Goal: Download file/media

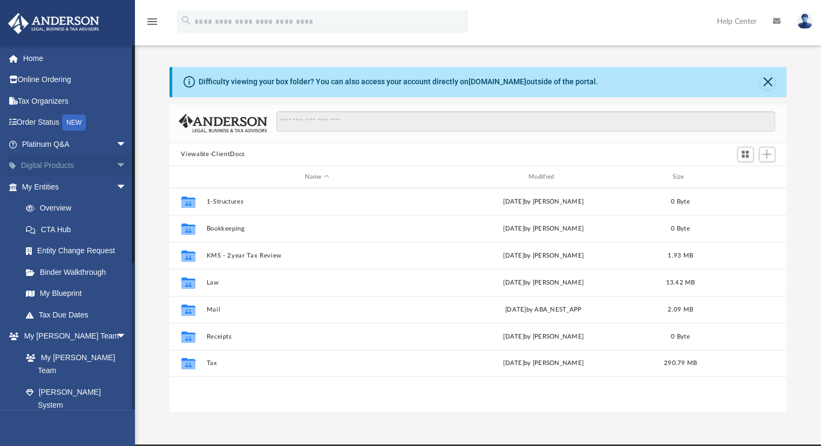
scroll to position [237, 609]
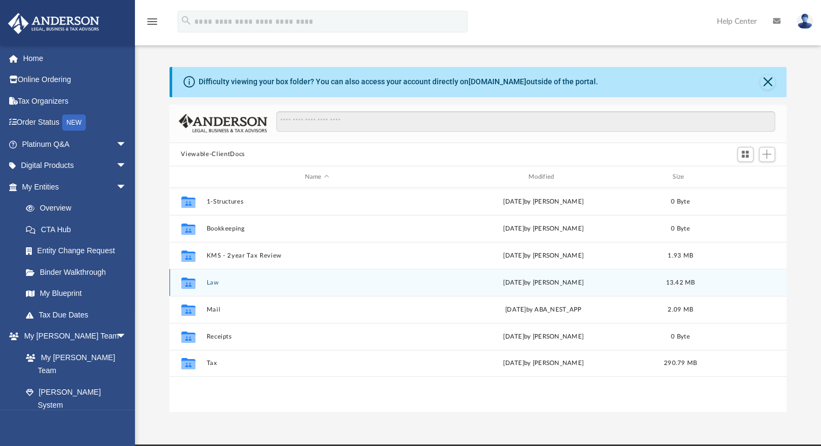
click at [251, 279] on button "Law" at bounding box center [316, 282] width 221 height 7
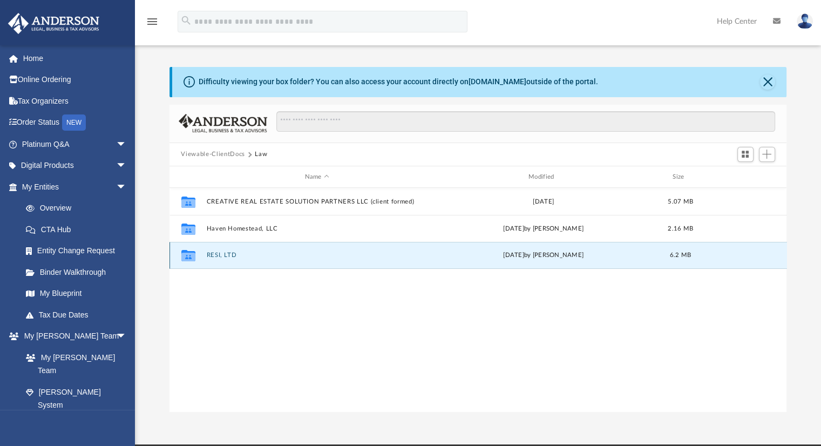
click at [275, 254] on button "RESI, LTD" at bounding box center [316, 255] width 221 height 7
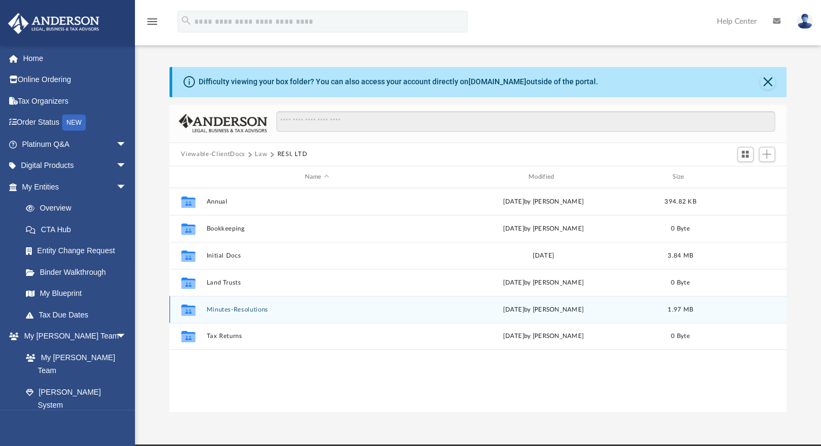
click at [217, 305] on div "Collaborated Folder Minutes-Resolutions [DATE] by [PERSON_NAME] 1.97 MB" at bounding box center [479, 309] width 618 height 27
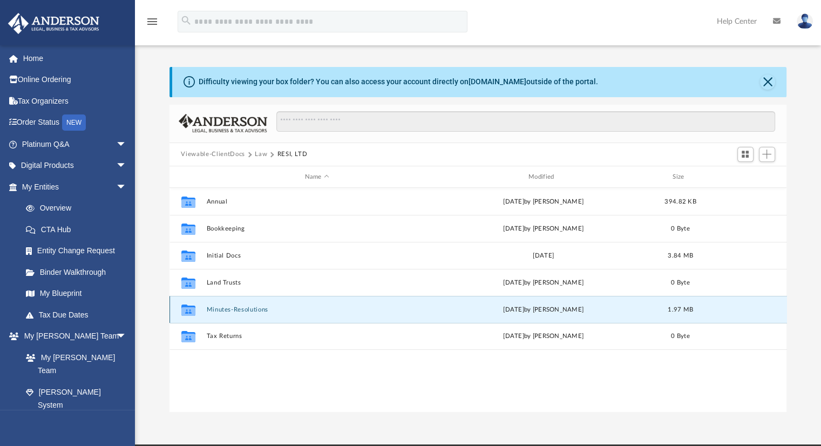
click at [217, 308] on button "Minutes-Resolutions" at bounding box center [316, 309] width 221 height 7
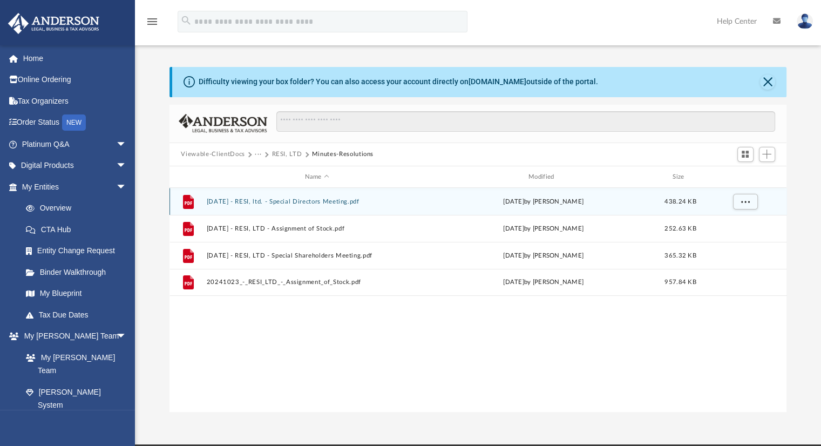
click at [295, 198] on button "[DATE] - RESI, ltd. - Special Directors Meeting.pdf" at bounding box center [316, 201] width 221 height 7
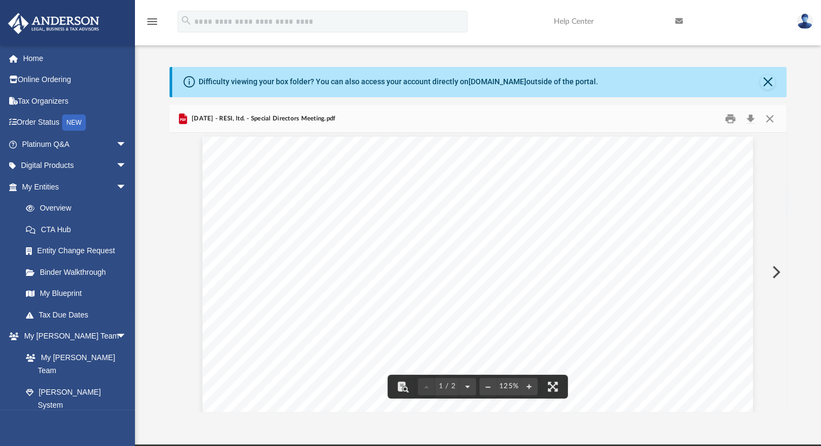
scroll to position [0, 0]
click at [774, 273] on button "Preview" at bounding box center [776, 272] width 24 height 30
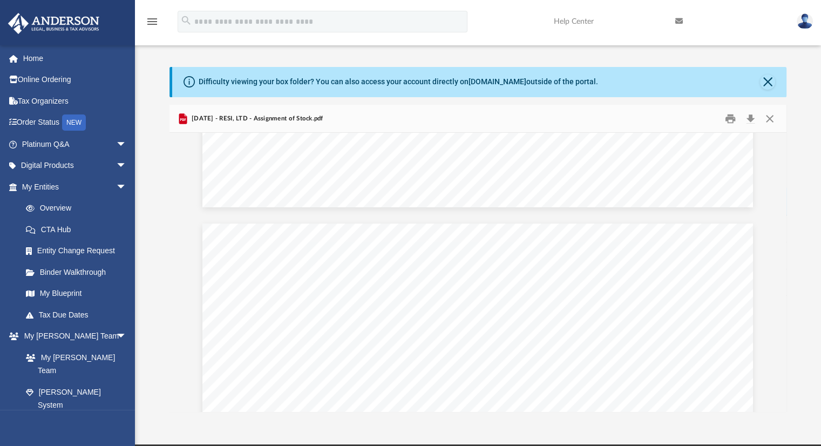
scroll to position [648, 0]
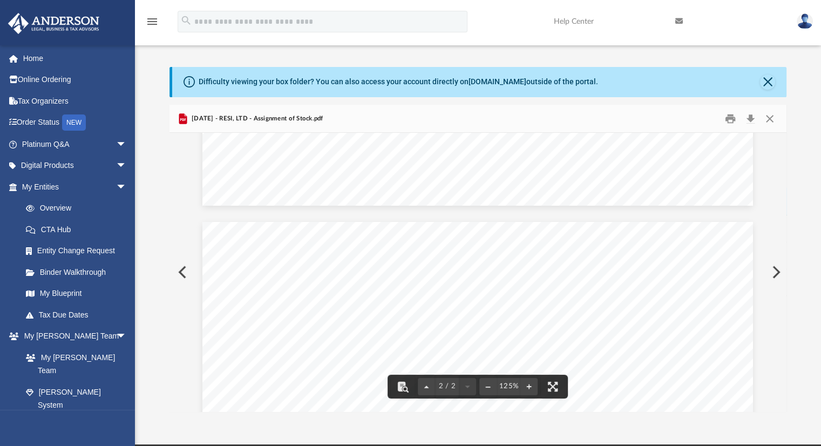
click at [778, 272] on button "Preview" at bounding box center [776, 272] width 24 height 30
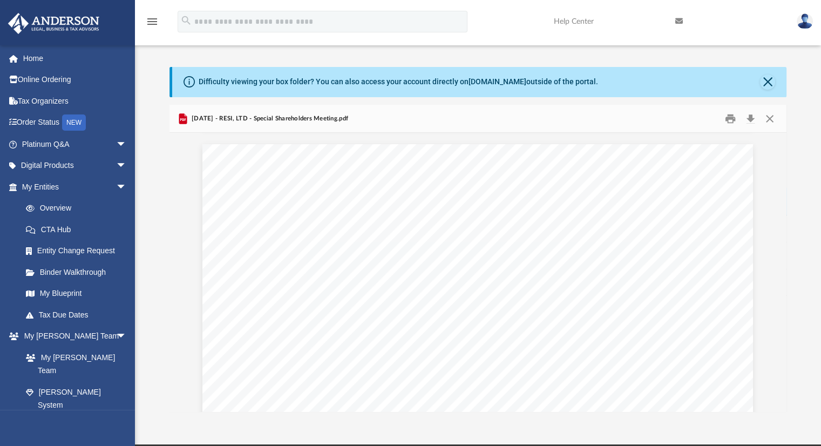
scroll to position [702, 0]
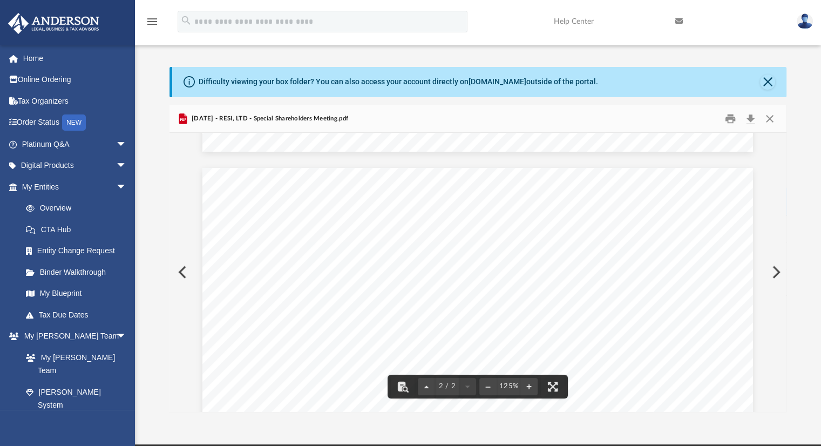
click at [776, 272] on button "Preview" at bounding box center [776, 272] width 24 height 30
click at [753, 116] on button "Download" at bounding box center [751, 118] width 19 height 17
